Goal: Check status

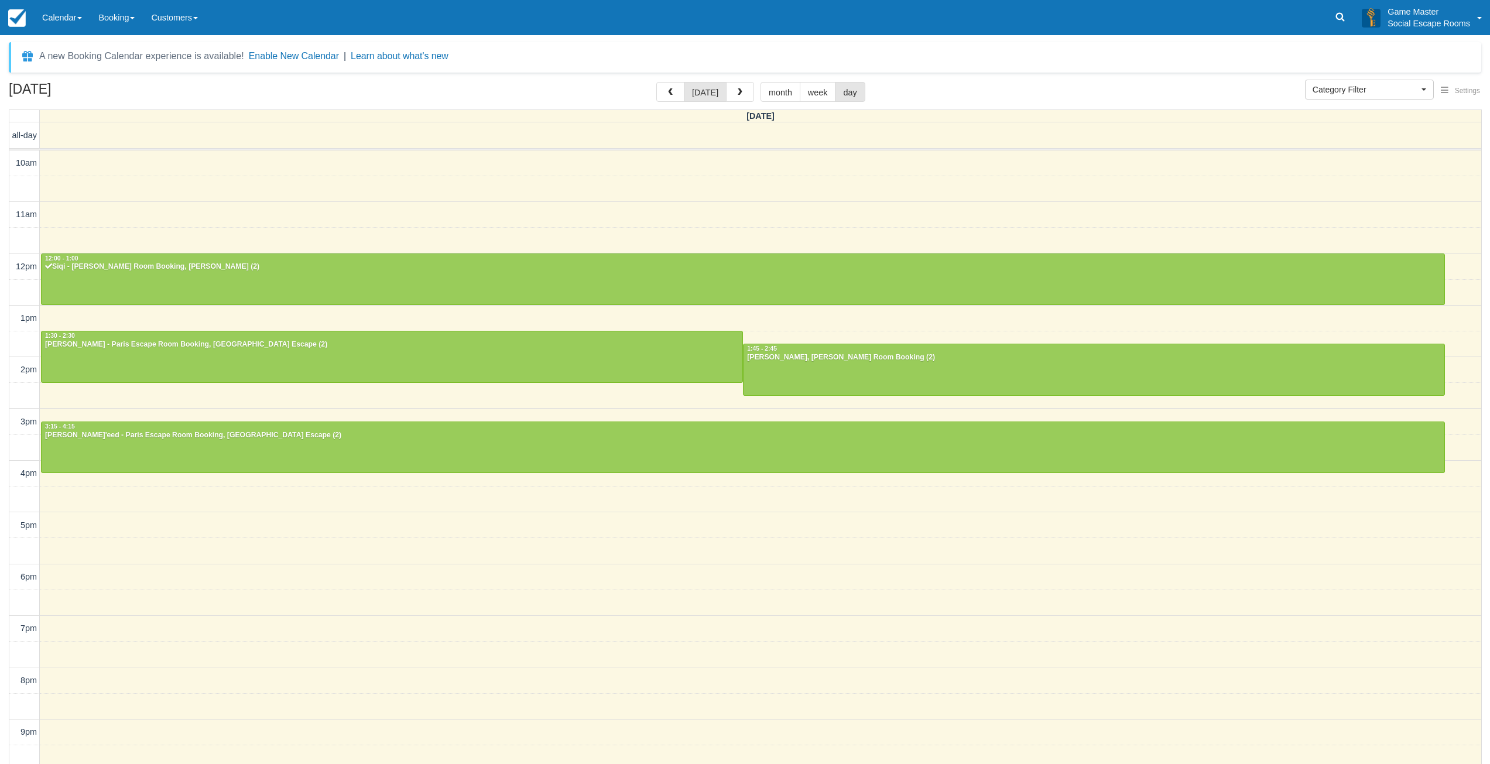
select select
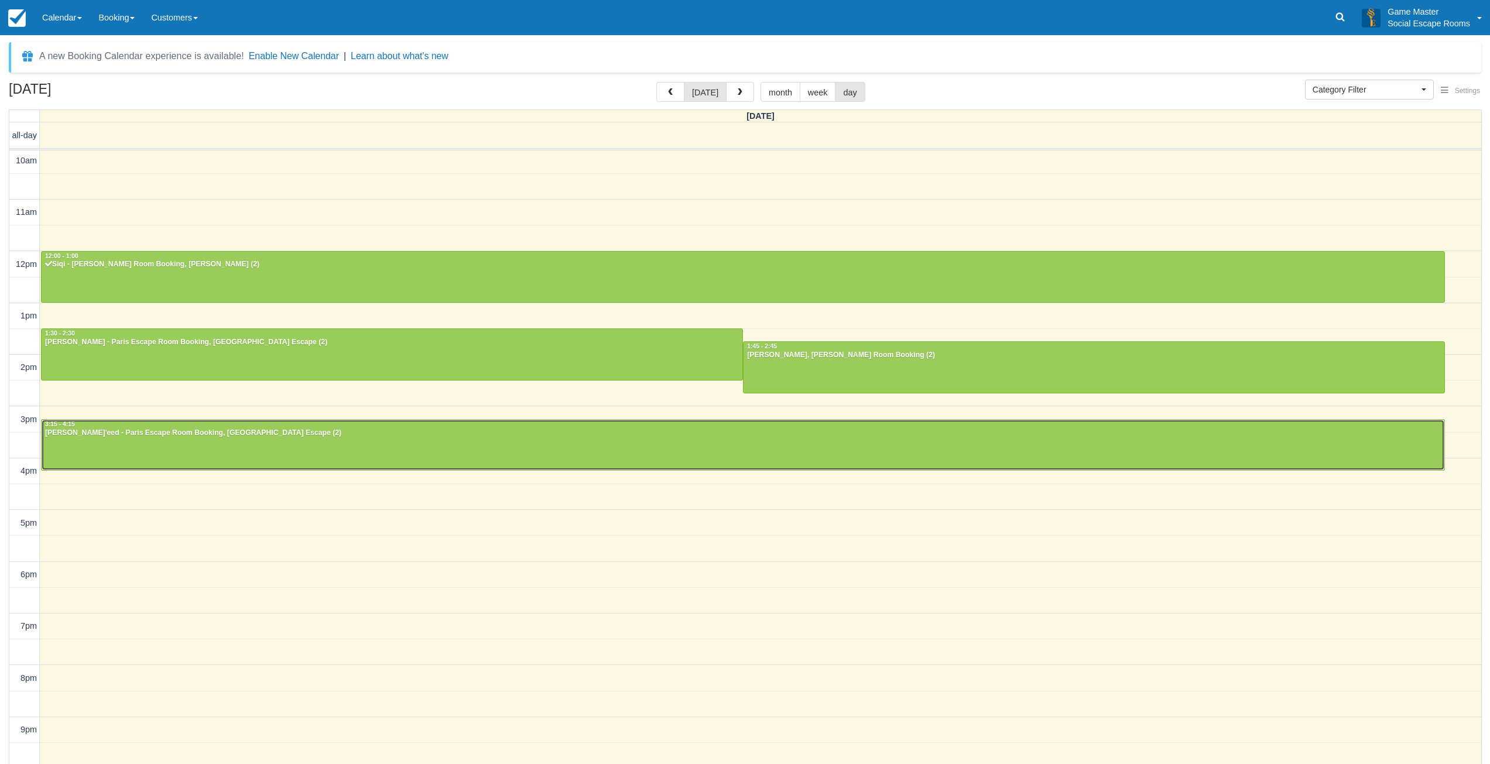
click at [148, 444] on div at bounding box center [743, 445] width 1402 height 50
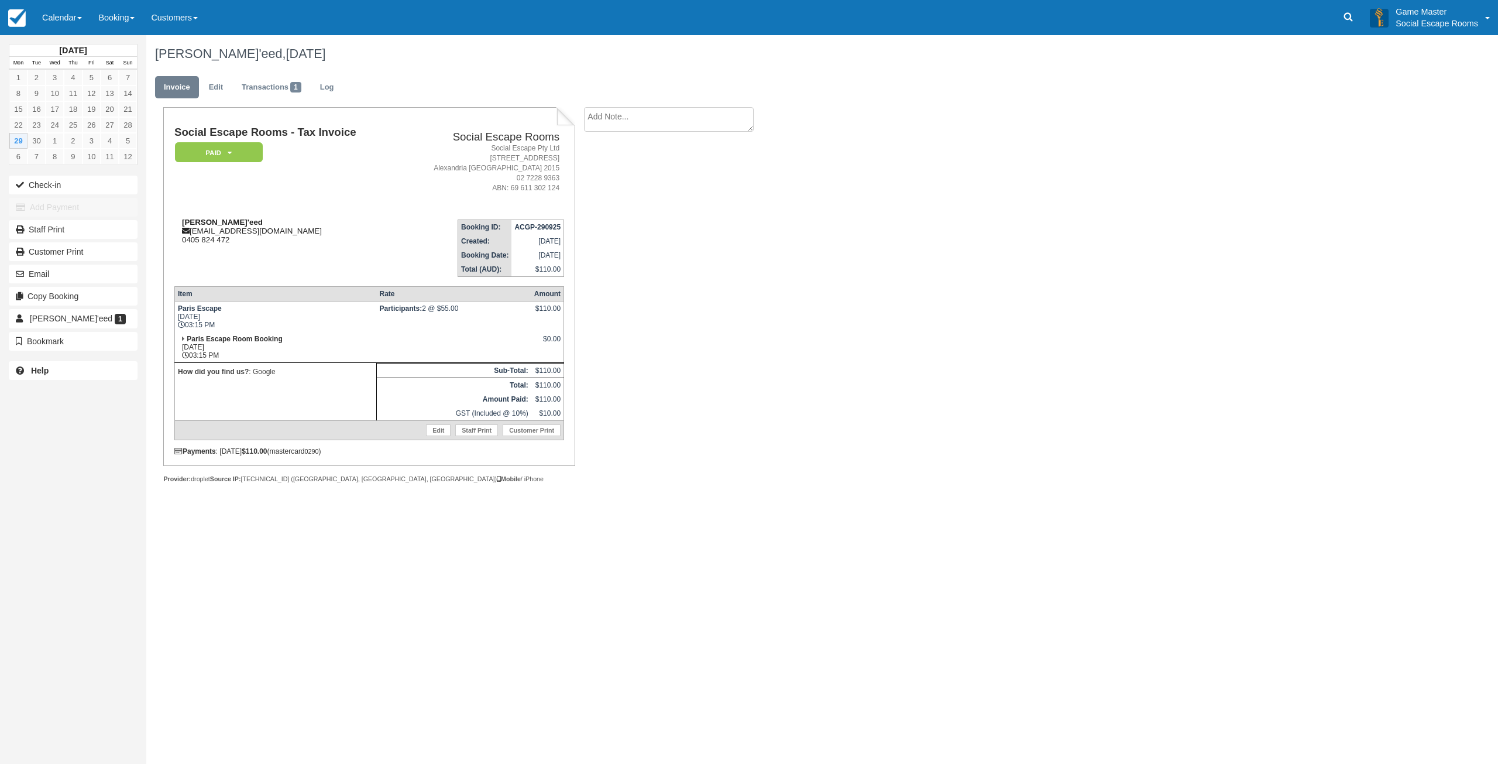
click at [198, 221] on strong "[PERSON_NAME]'eed" at bounding box center [222, 222] width 81 height 9
drag, startPoint x: 198, startPoint y: 221, endPoint x: 219, endPoint y: 221, distance: 21.1
click at [219, 221] on strong "[PERSON_NAME]'eed" at bounding box center [222, 222] width 81 height 9
click at [316, 267] on td "[PERSON_NAME]'eed [EMAIL_ADDRESS][DOMAIN_NAME] 0405 824 472" at bounding box center [286, 243] width 224 height 67
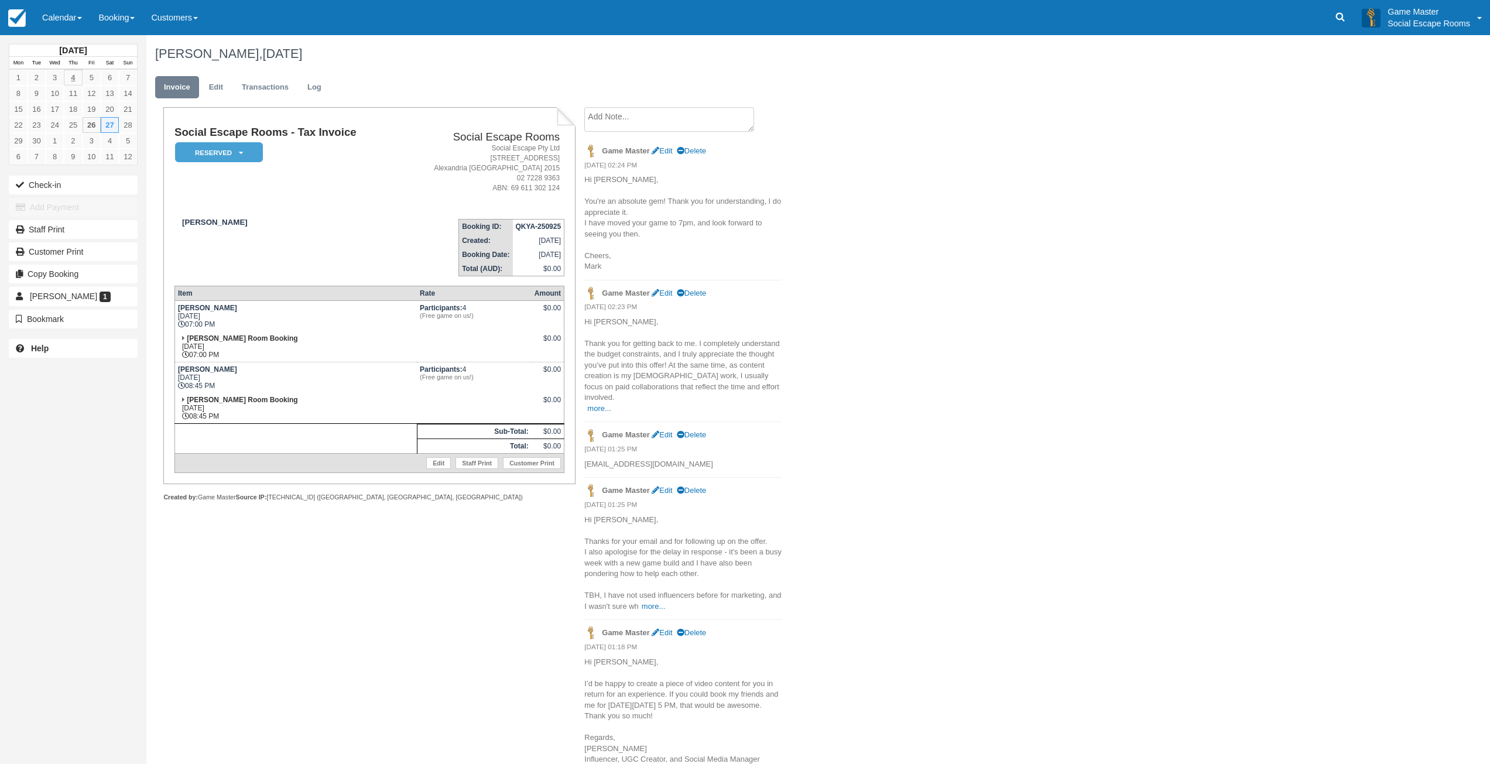
scroll to position [59, 0]
